Goal: Transaction & Acquisition: Purchase product/service

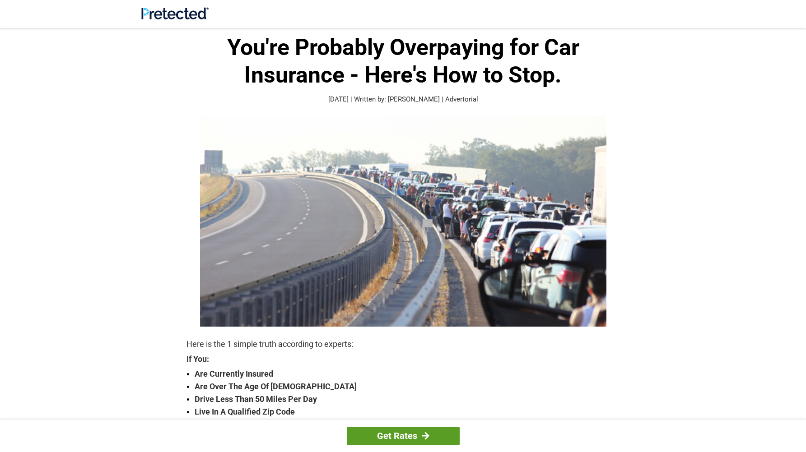
click at [396, 429] on link "Get Rates" at bounding box center [403, 436] width 113 height 19
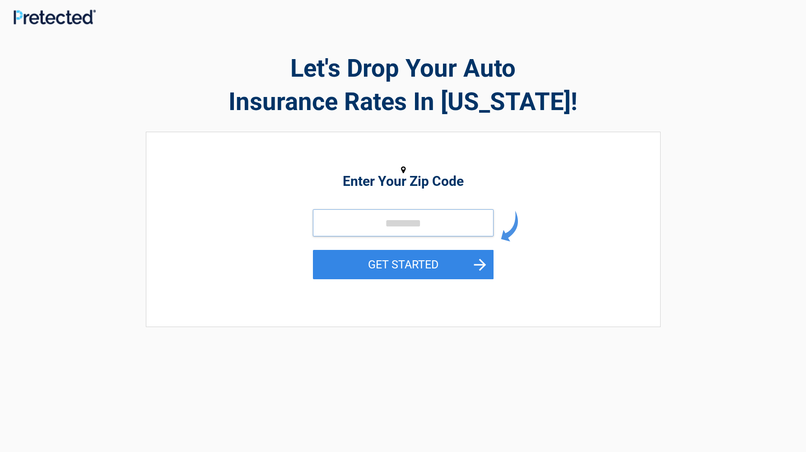
click at [385, 219] on input "tel" at bounding box center [403, 222] width 181 height 27
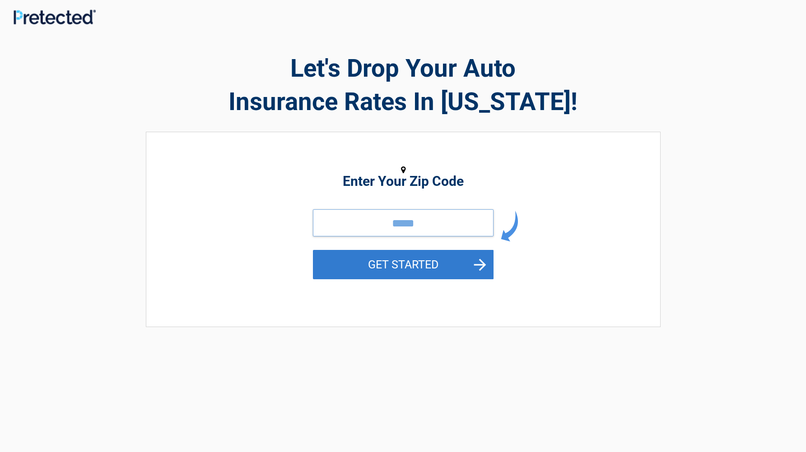
type input "*****"
click at [404, 261] on button "GET STARTED" at bounding box center [403, 264] width 181 height 29
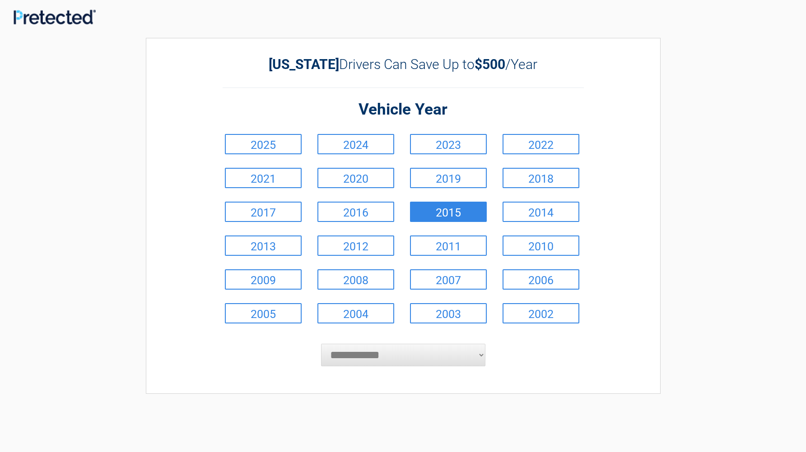
click at [460, 213] on link "2015" at bounding box center [448, 212] width 77 height 20
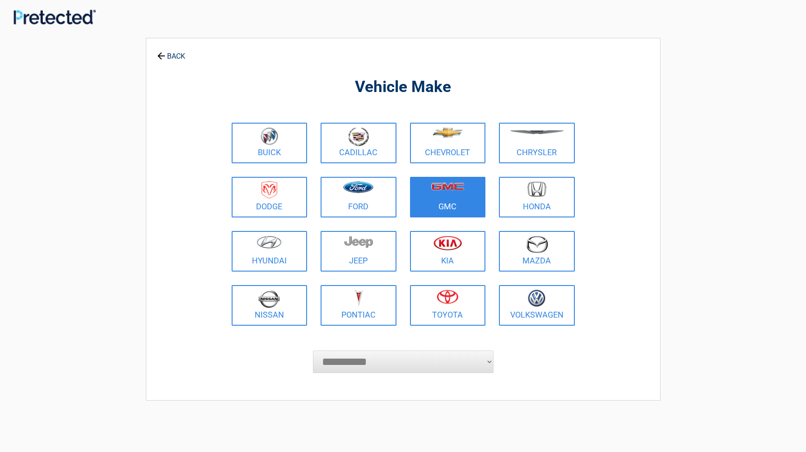
click at [450, 205] on link "GMC" at bounding box center [448, 197] width 76 height 41
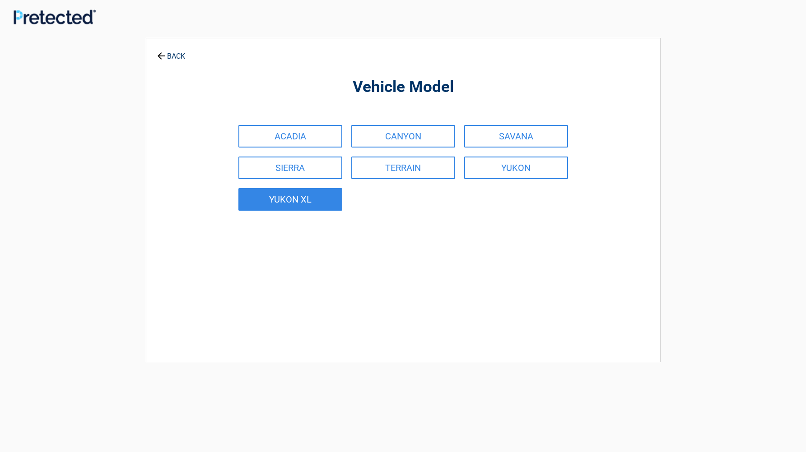
click at [303, 201] on link "YUKON XL" at bounding box center [290, 199] width 104 height 23
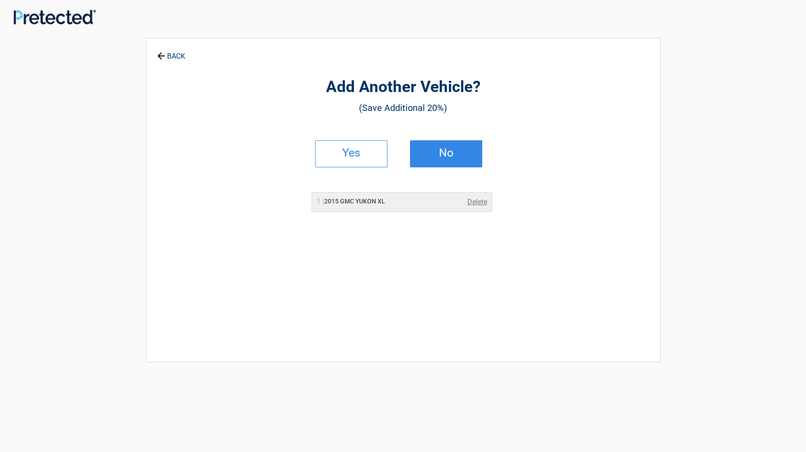
click at [449, 156] on h2 "No" at bounding box center [445, 153] width 53 height 6
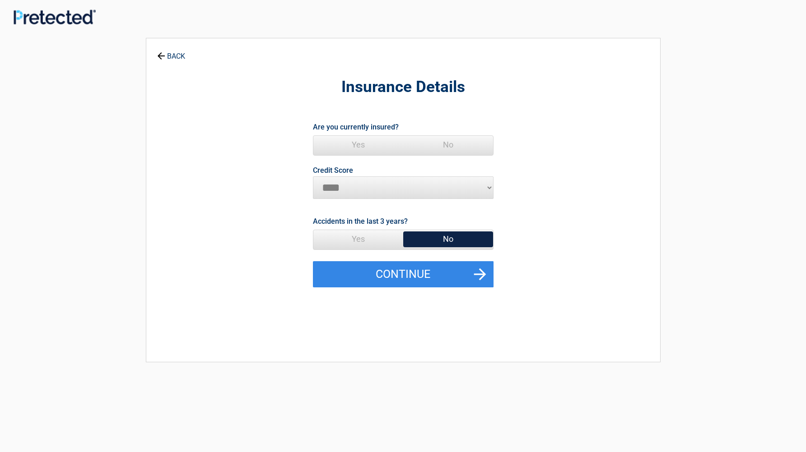
click at [358, 240] on span "Yes" at bounding box center [358, 239] width 90 height 18
click at [360, 234] on span "Yes" at bounding box center [358, 239] width 90 height 18
click at [357, 236] on span "Yes" at bounding box center [358, 239] width 90 height 18
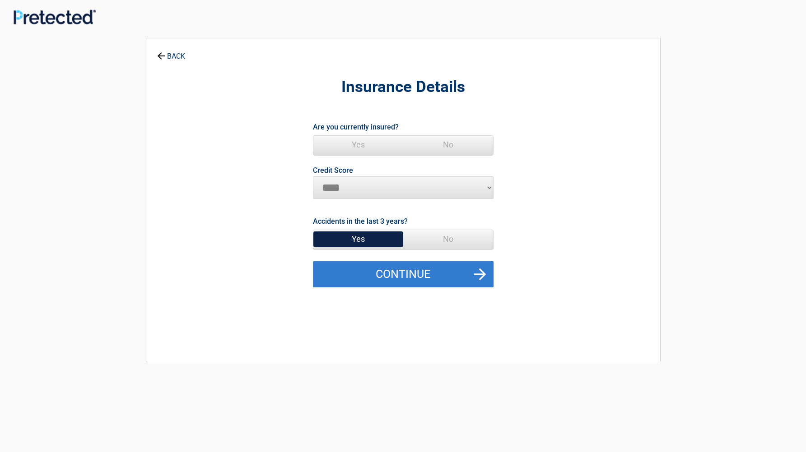
click at [406, 271] on button "Continue" at bounding box center [403, 274] width 181 height 26
